Goal: Information Seeking & Learning: Learn about a topic

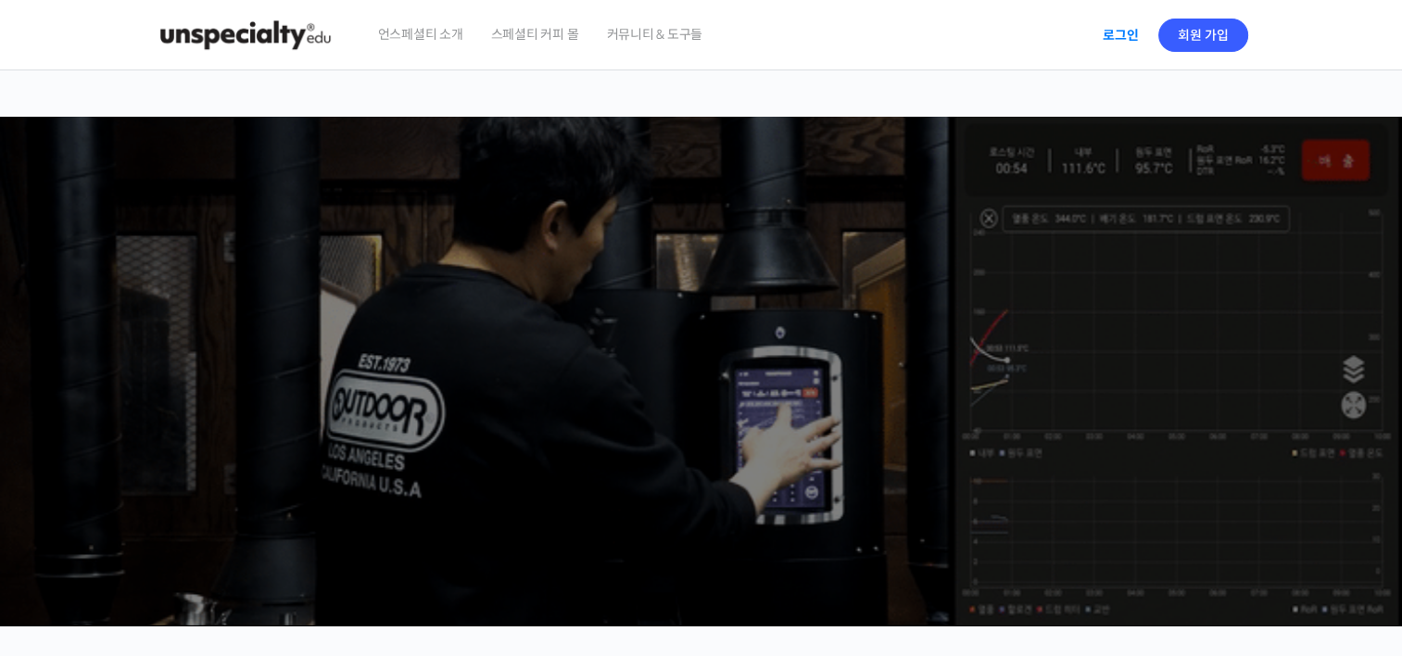
click at [1108, 44] on link "로그인" at bounding box center [1121, 35] width 58 height 43
click at [1116, 33] on link "로그인" at bounding box center [1121, 35] width 58 height 43
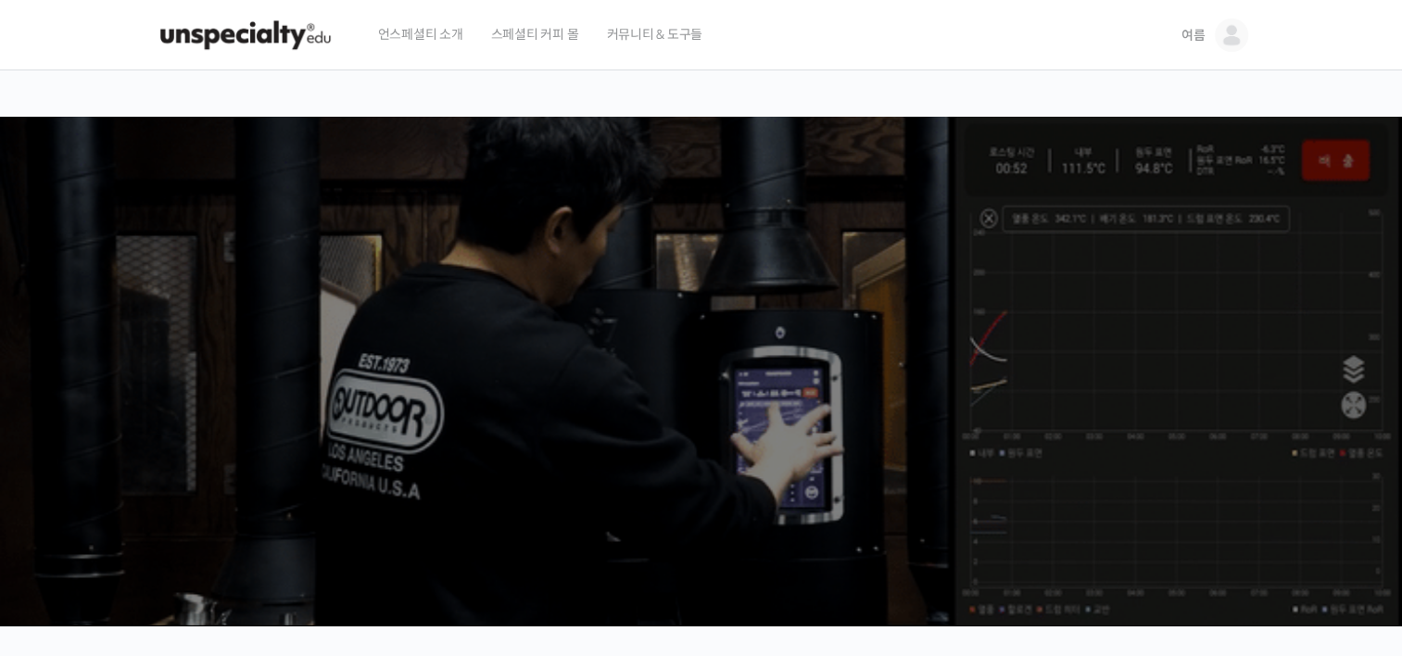
click at [1073, 32] on div "언스페셜티 소개 스페셜티 커피 몰 커뮤니티 & 도구들" at bounding box center [762, 35] width 797 height 70
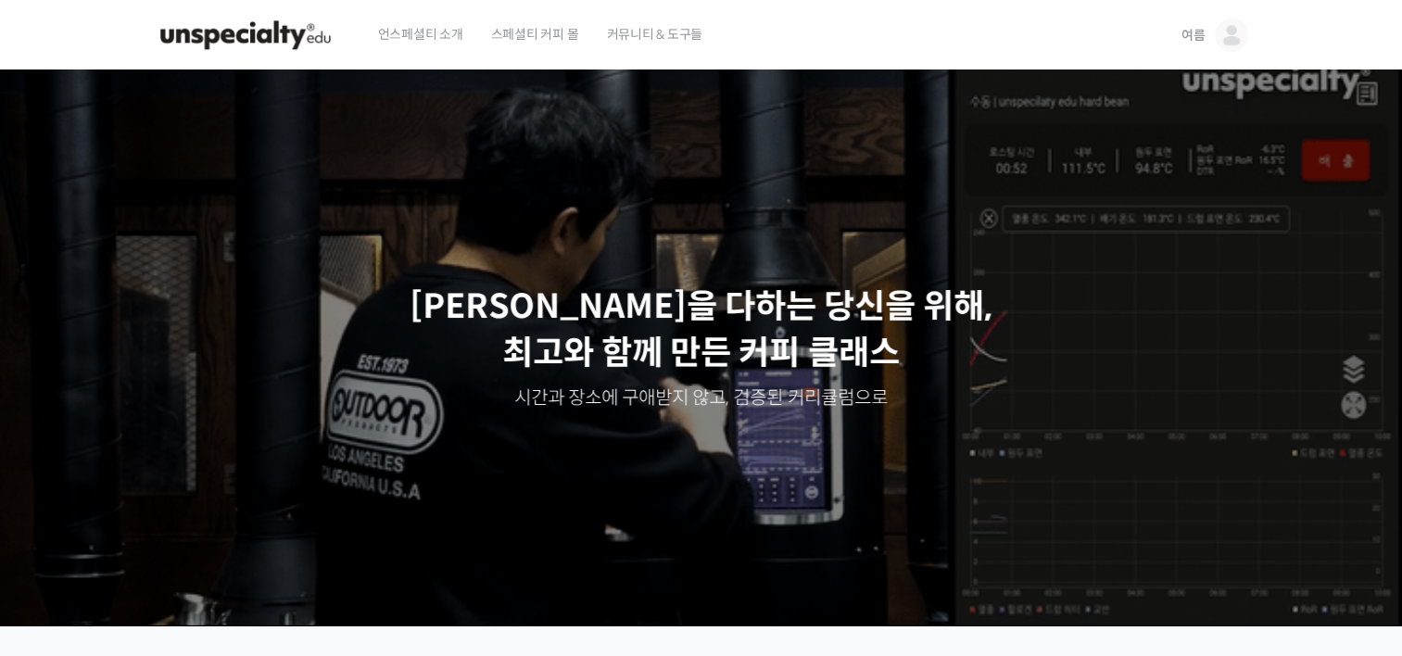
click at [1198, 37] on span "여름" at bounding box center [1194, 35] width 24 height 17
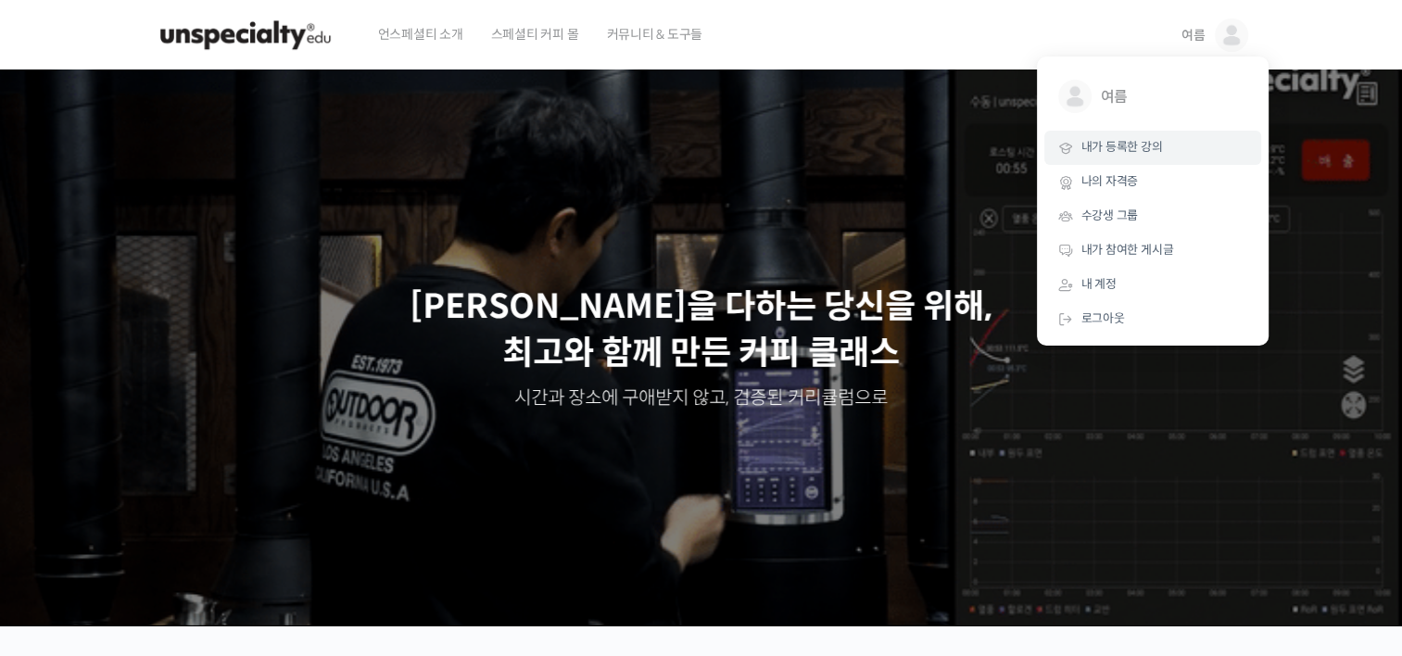
click at [1155, 151] on span "내가 등록한 강의" at bounding box center [1123, 147] width 82 height 16
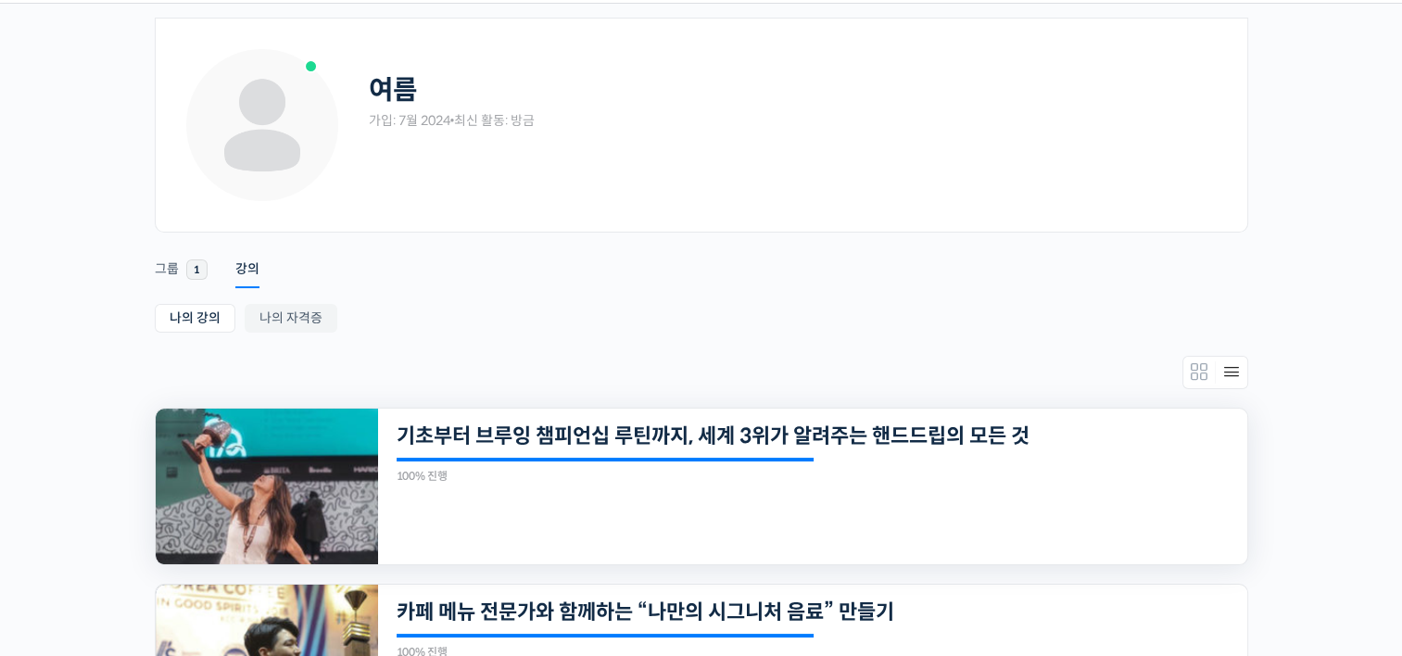
scroll to position [185, 0]
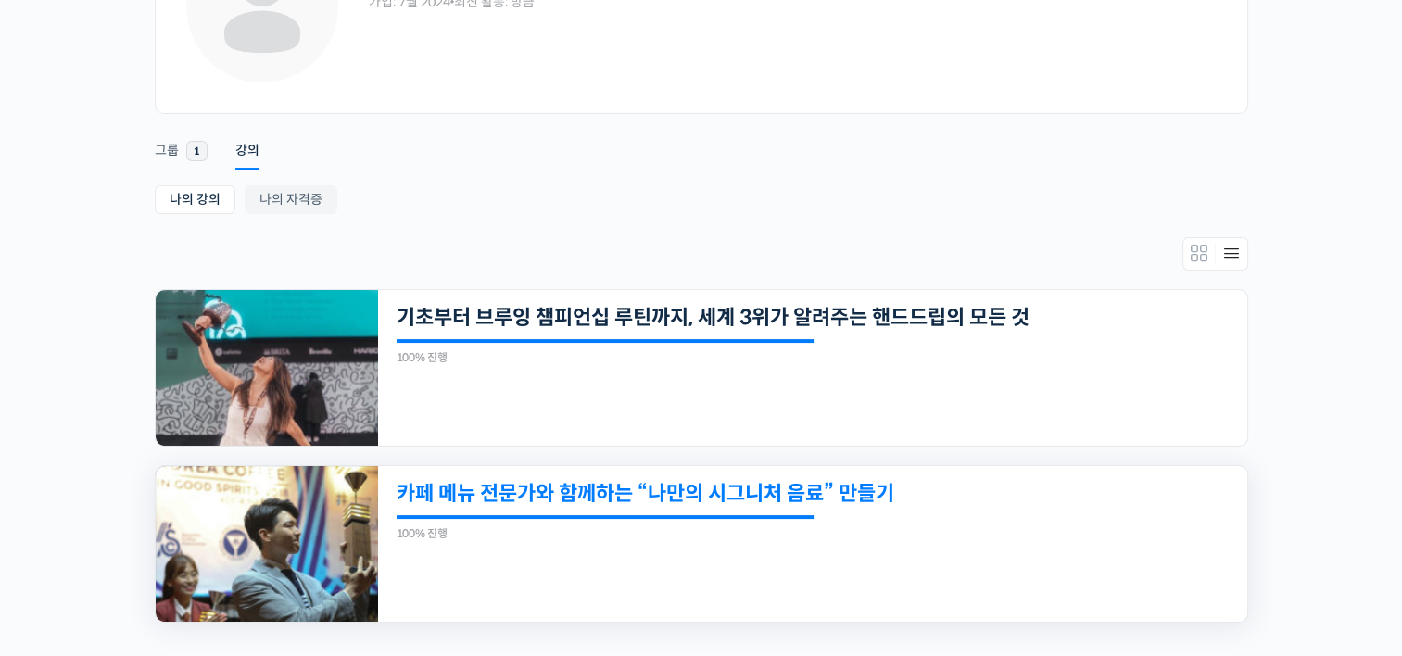
click at [797, 493] on link "카페 메뉴 전문가와 함께하는 “나만의 시그니처 음료” 만들기" at bounding box center [730, 493] width 666 height 25
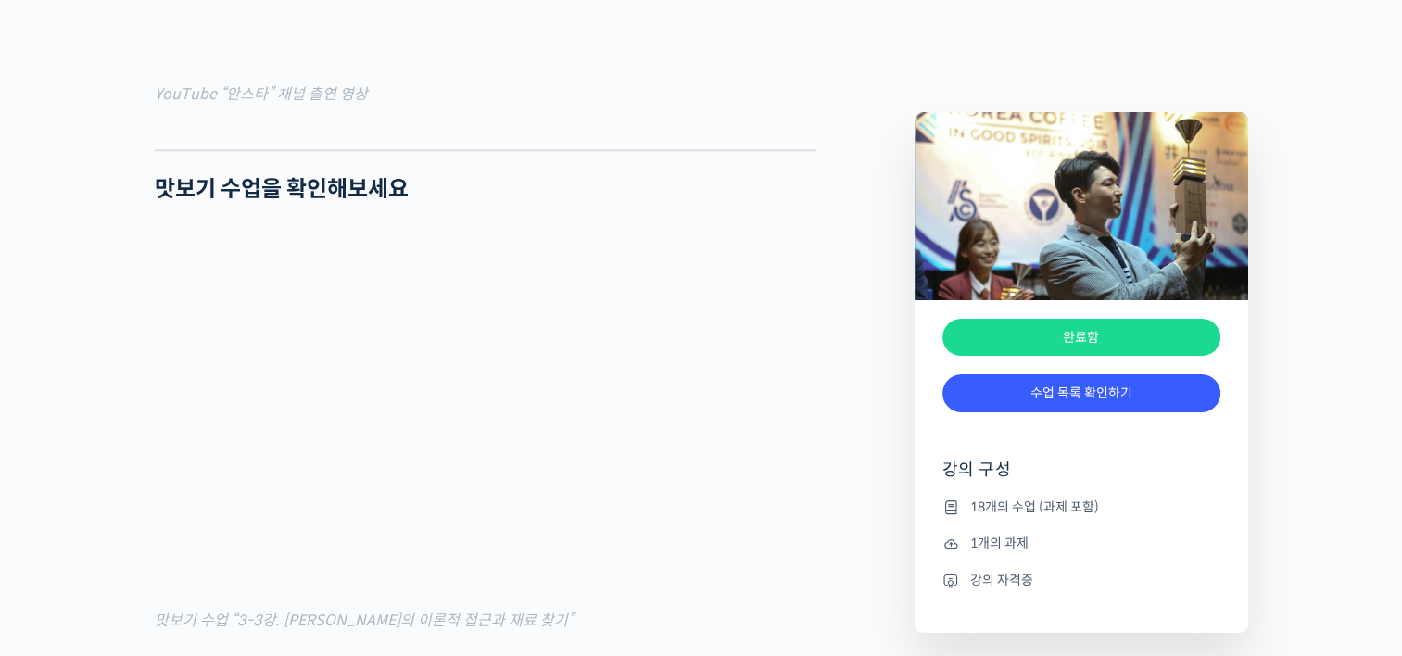
scroll to position [2132, 0]
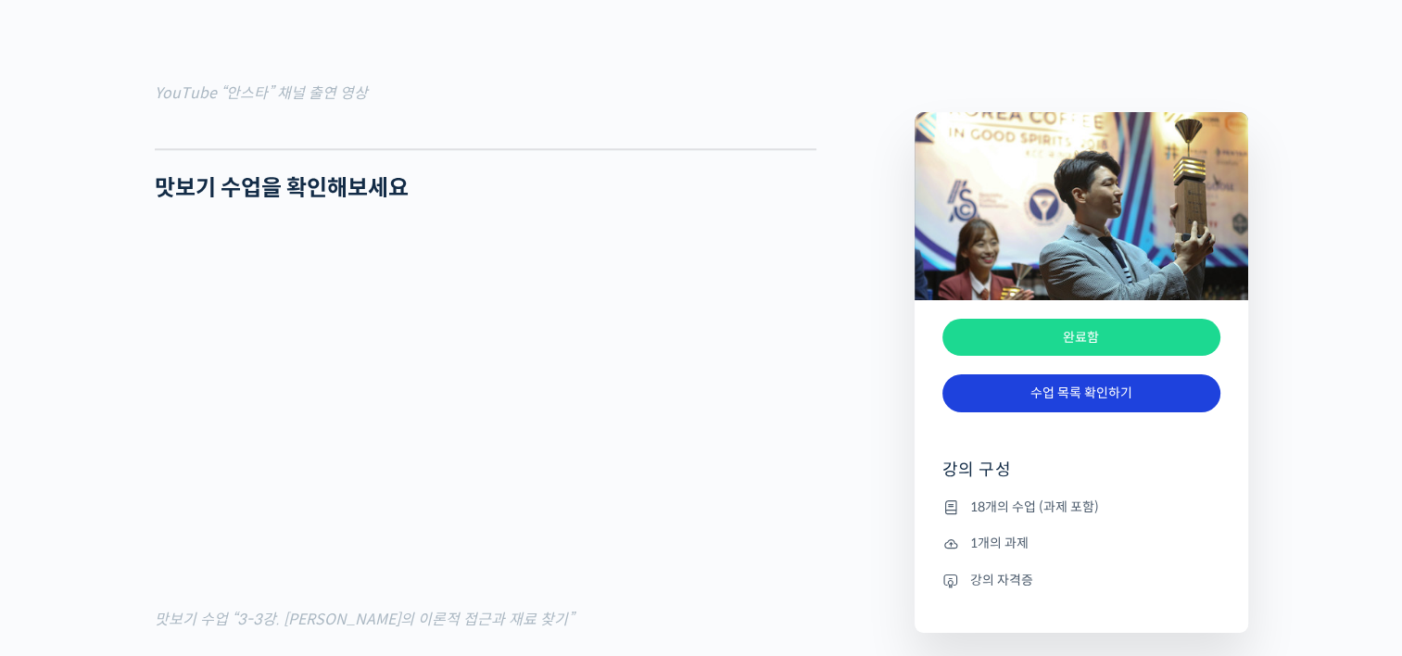
click at [1067, 408] on link "수업 목록 확인하기" at bounding box center [1082, 393] width 278 height 38
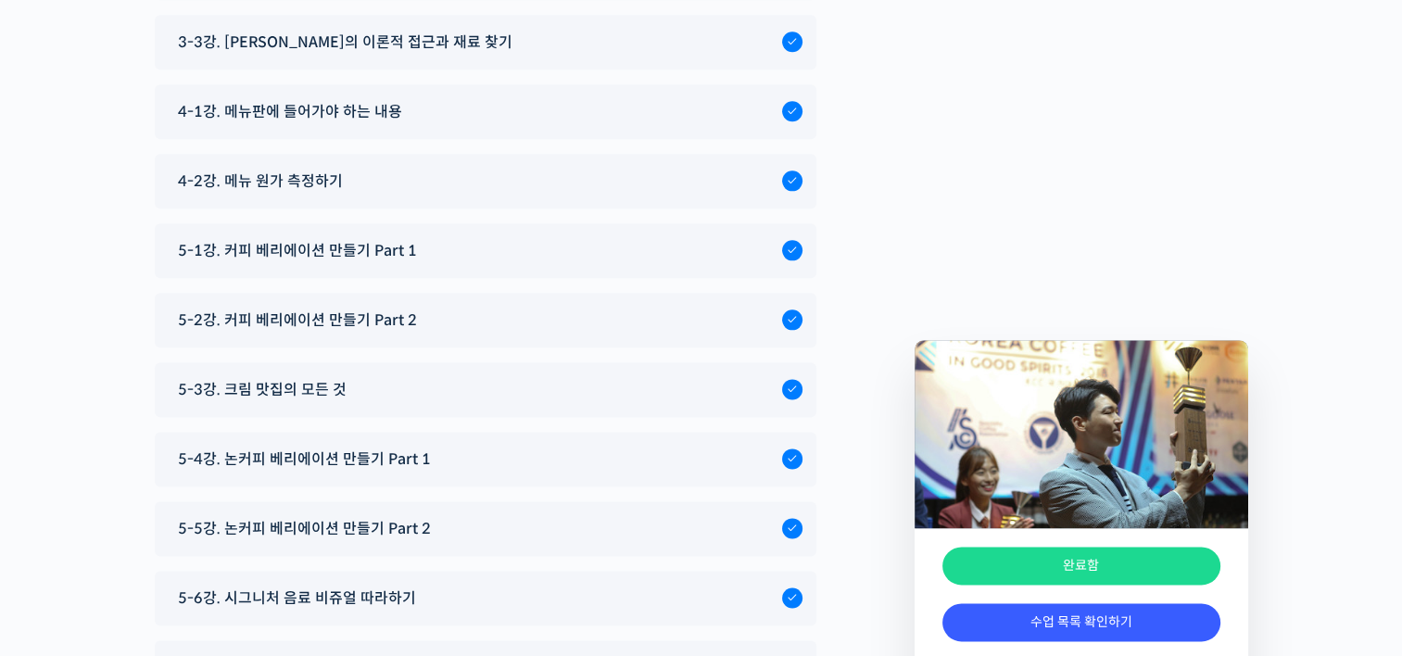
scroll to position [9265, 0]
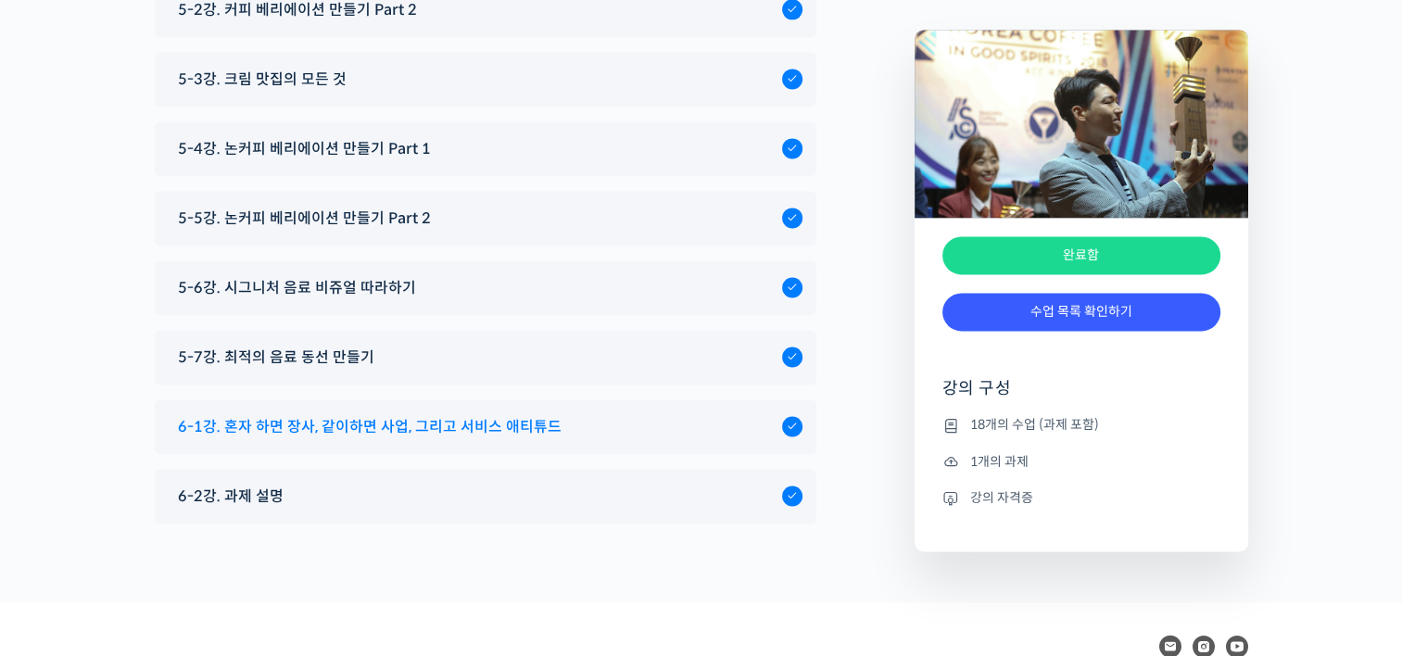
click at [801, 414] on link "6-1강. 혼자 하면 장사, 같이하면 사업, 그리고 서비스 애티튜드" at bounding box center [486, 426] width 634 height 25
click at [782, 416] on div at bounding box center [792, 426] width 20 height 20
click at [463, 414] on span "6-1강. 혼자 하면 장사, 같이하면 사업, 그리고 서비스 애티튜드" at bounding box center [370, 426] width 384 height 25
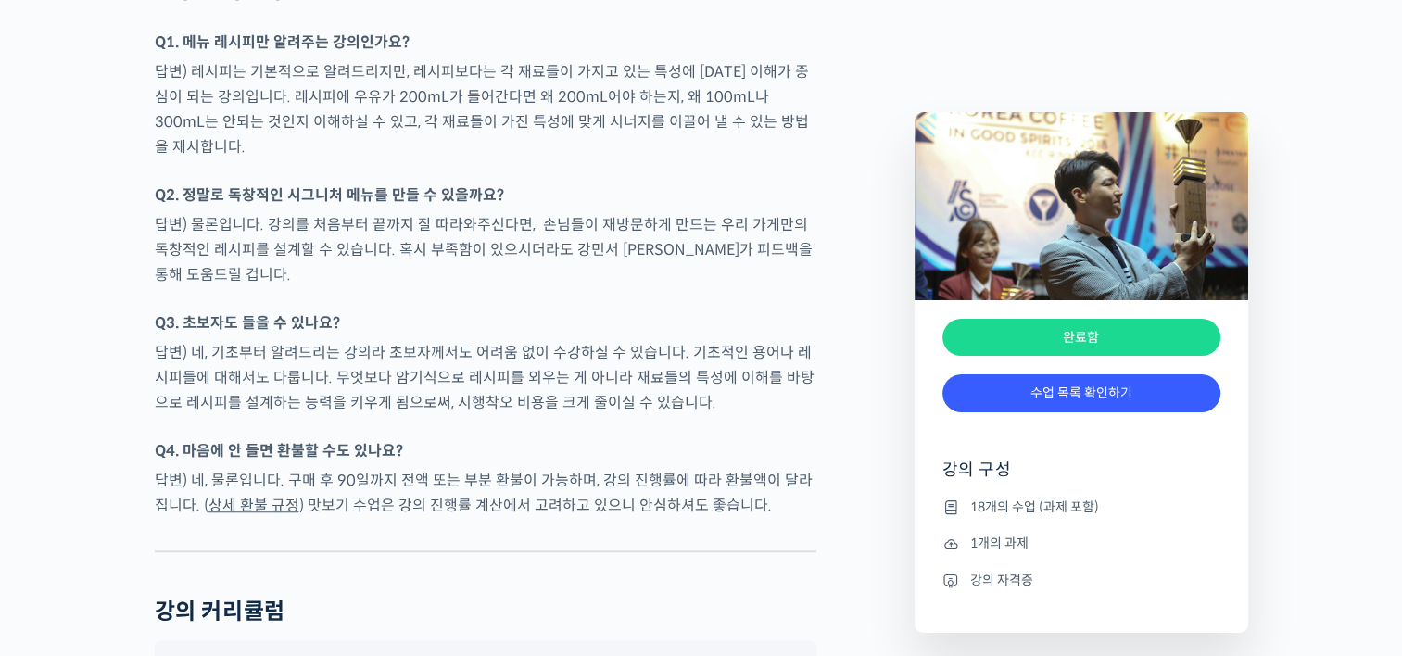
scroll to position [8090, 0]
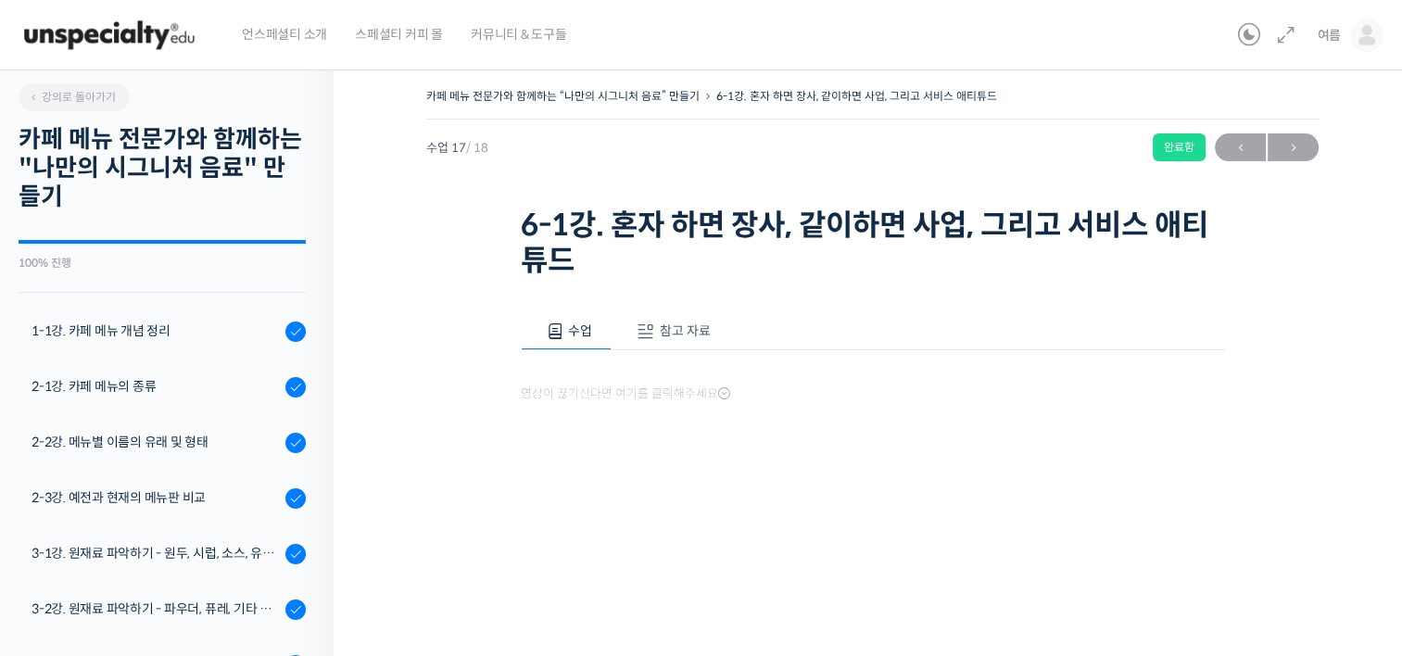
click at [686, 323] on span "참고 자료" at bounding box center [685, 331] width 51 height 17
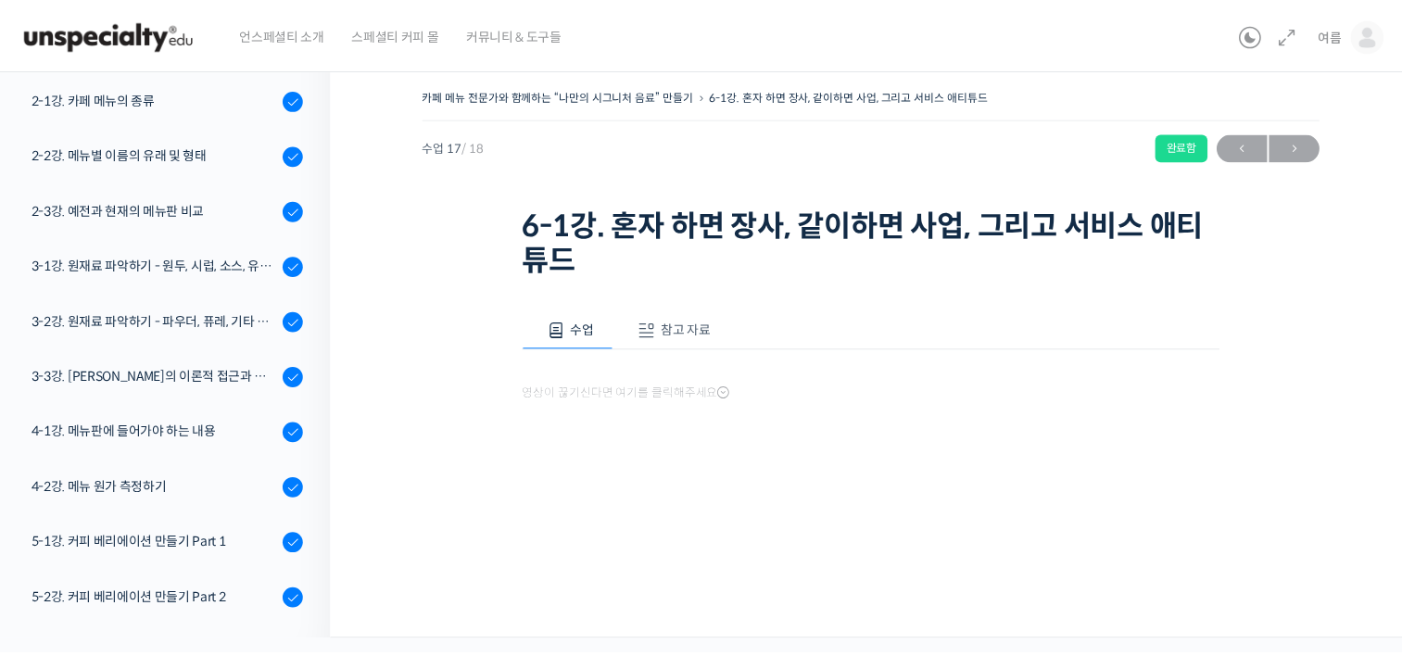
scroll to position [675, 0]
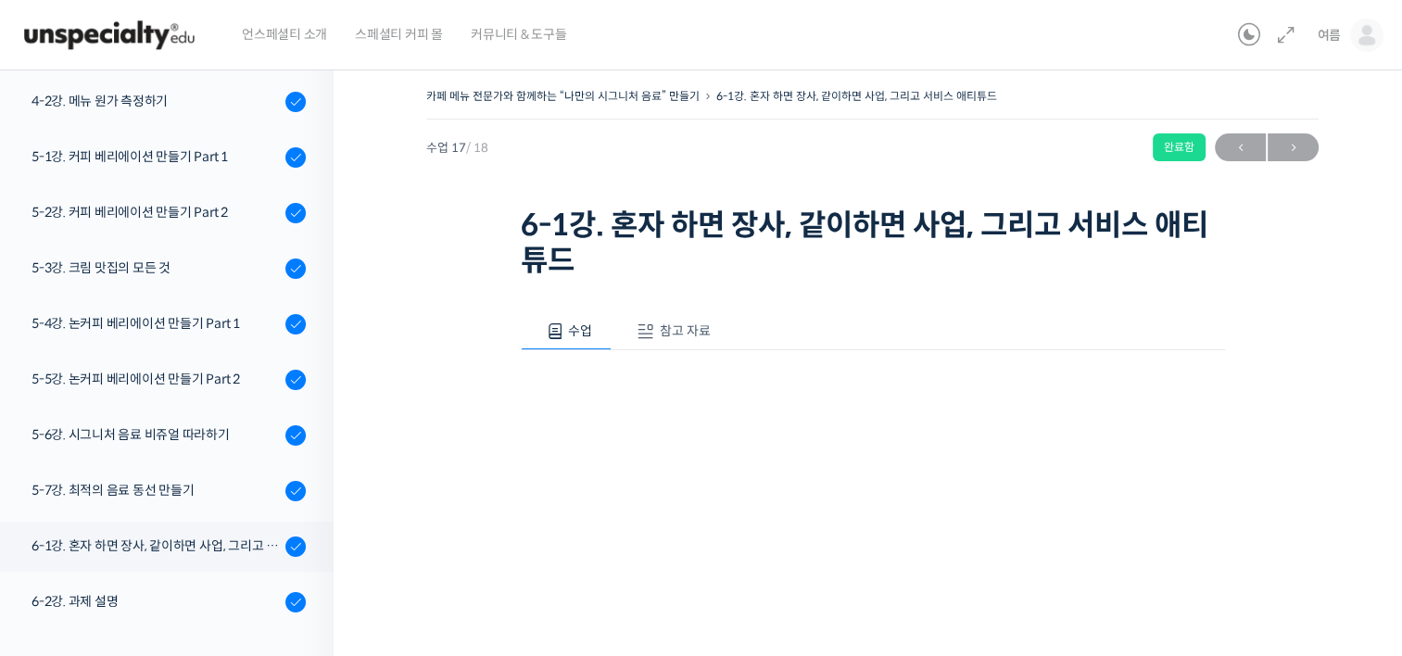
click at [686, 326] on span "참고 자료" at bounding box center [685, 331] width 51 height 17
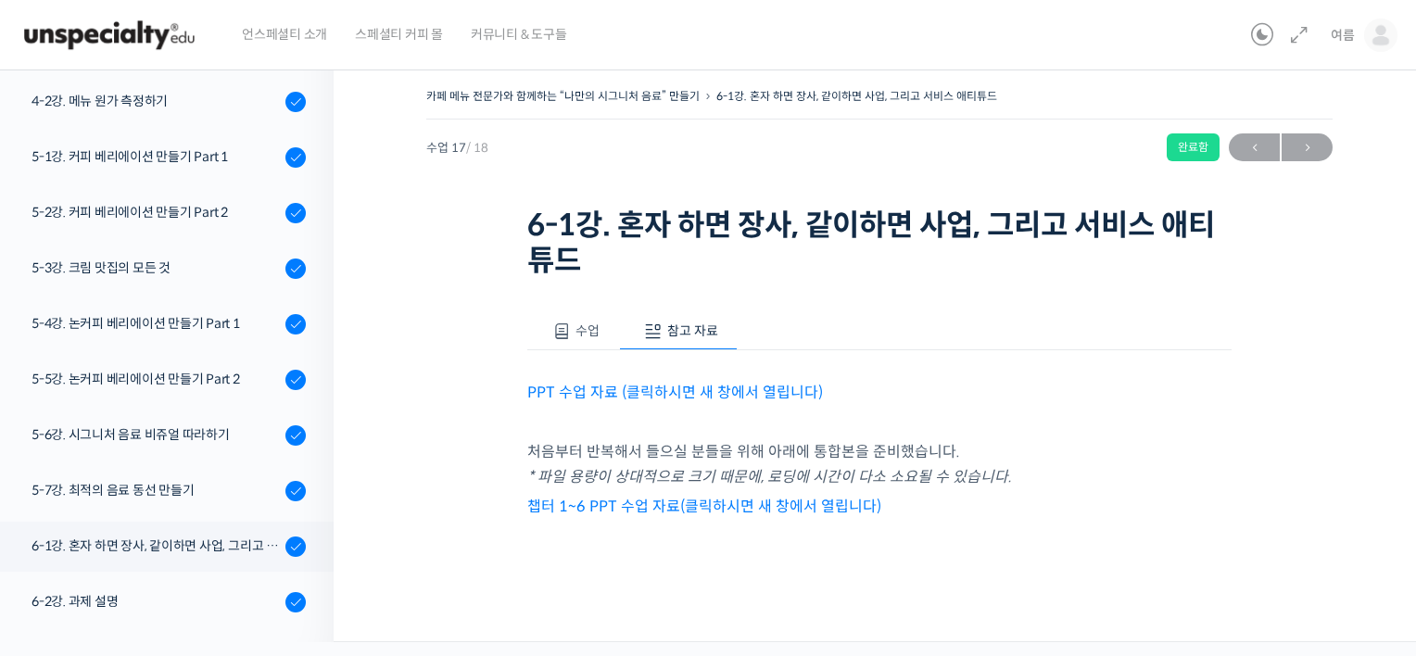
click at [695, 388] on link "PPT 수업 자료 (클릭하시면 새 창에서 열립니다)" at bounding box center [675, 392] width 296 height 19
click at [577, 330] on span "수업" at bounding box center [588, 331] width 24 height 17
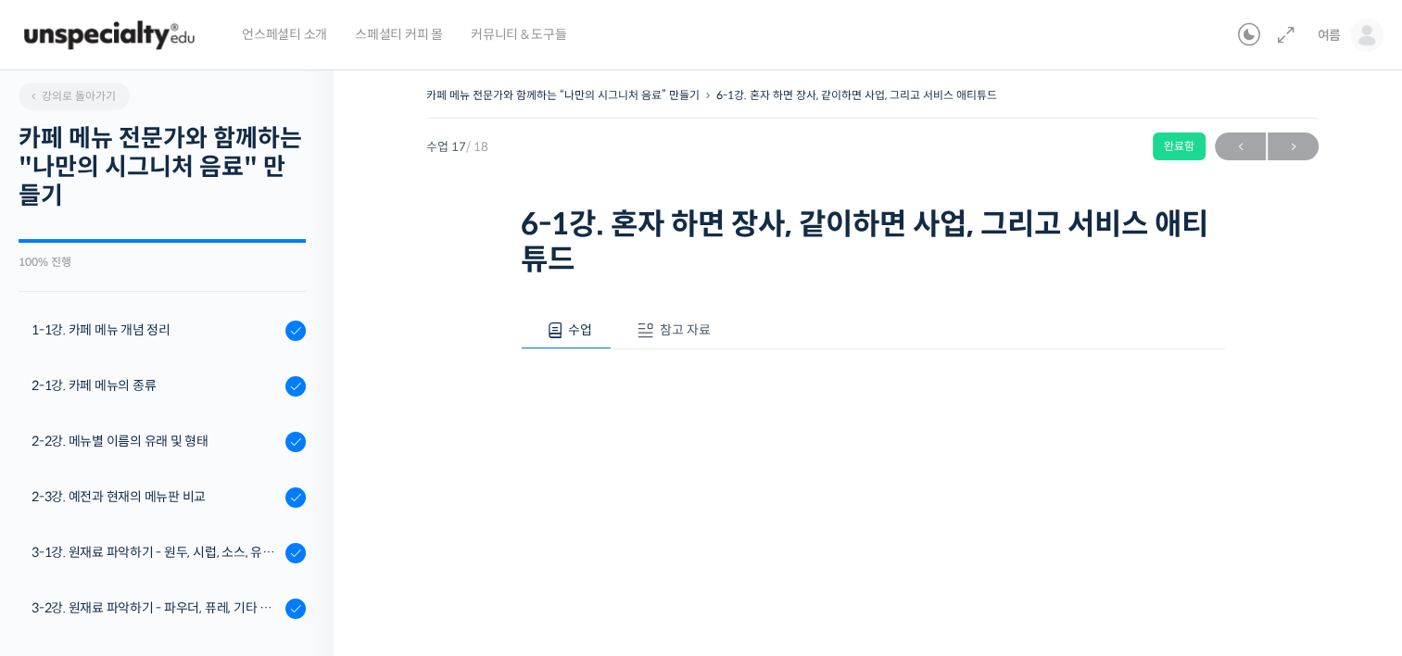
scroll to position [0, 0]
click at [1337, 32] on span "여름" at bounding box center [1329, 35] width 24 height 17
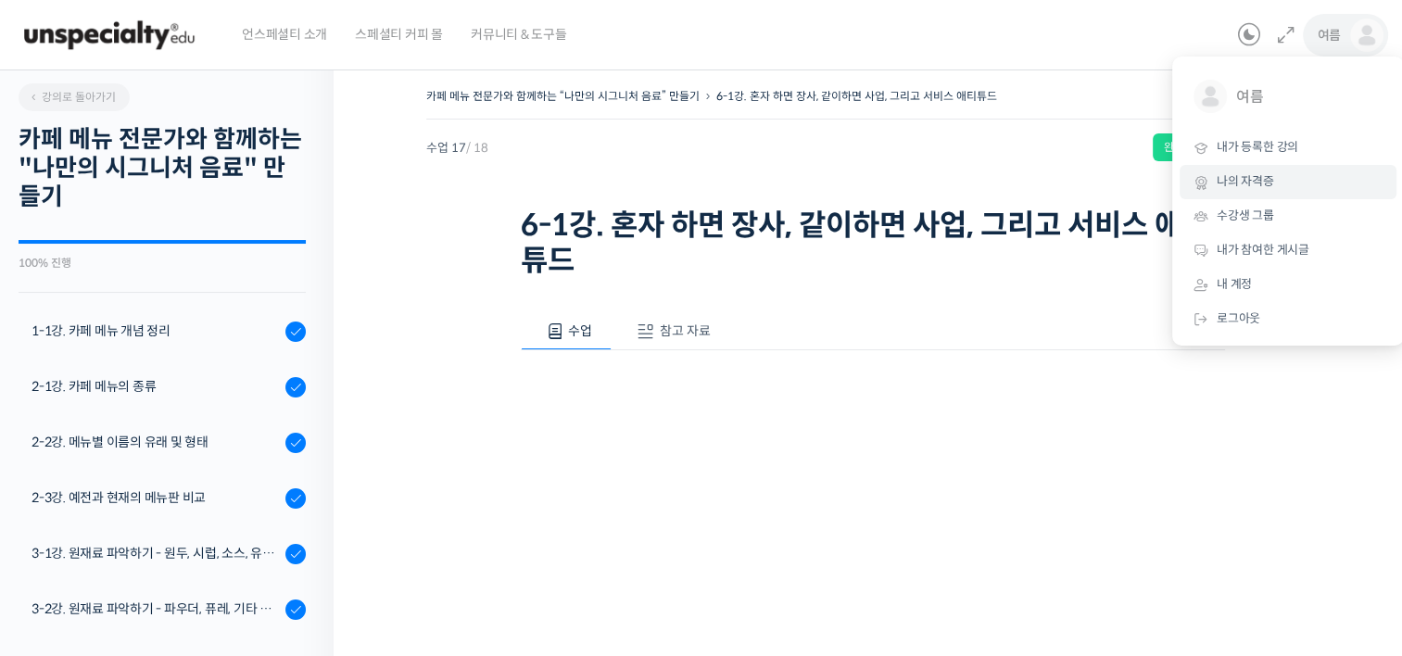
click at [1260, 185] on span "나의 자격증" at bounding box center [1245, 181] width 57 height 16
